Goal: Information Seeking & Learning: Learn about a topic

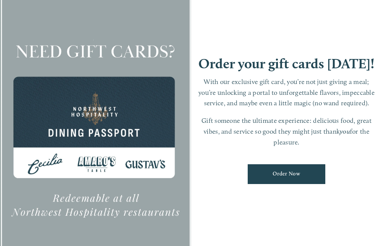
click at [98, 164] on div at bounding box center [95, 123] width 191 height 282
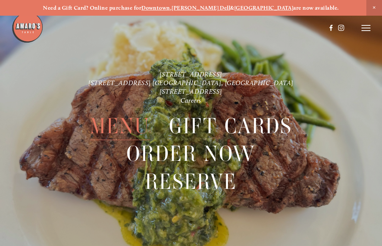
click at [121, 127] on span "Menu" at bounding box center [120, 126] width 60 height 28
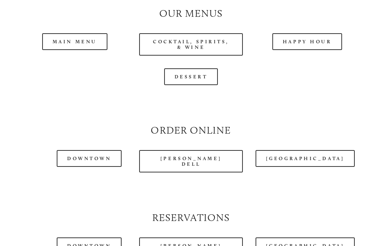
scroll to position [666, 0]
click at [66, 38] on link "Main Menu" at bounding box center [74, 41] width 65 height 17
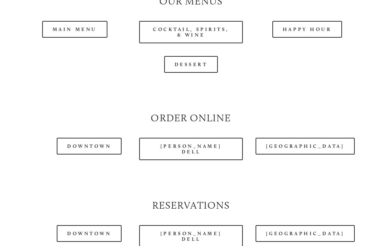
click at [195, 26] on header "Menu Order Now Visit Gallery 0" at bounding box center [192, 9] width 360 height 56
click at [211, 26] on header "Menu Order Now Visit Gallery 0" at bounding box center [192, 9] width 360 height 56
click at [203, 26] on header "Menu Order Now Visit Gallery 0" at bounding box center [192, 9] width 360 height 56
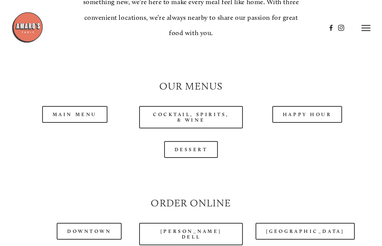
scroll to position [589, 0]
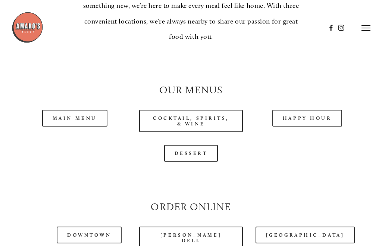
click at [204, 116] on link "Cocktail, Spirits, & Wine" at bounding box center [191, 121] width 104 height 22
